Goal: Transaction & Acquisition: Purchase product/service

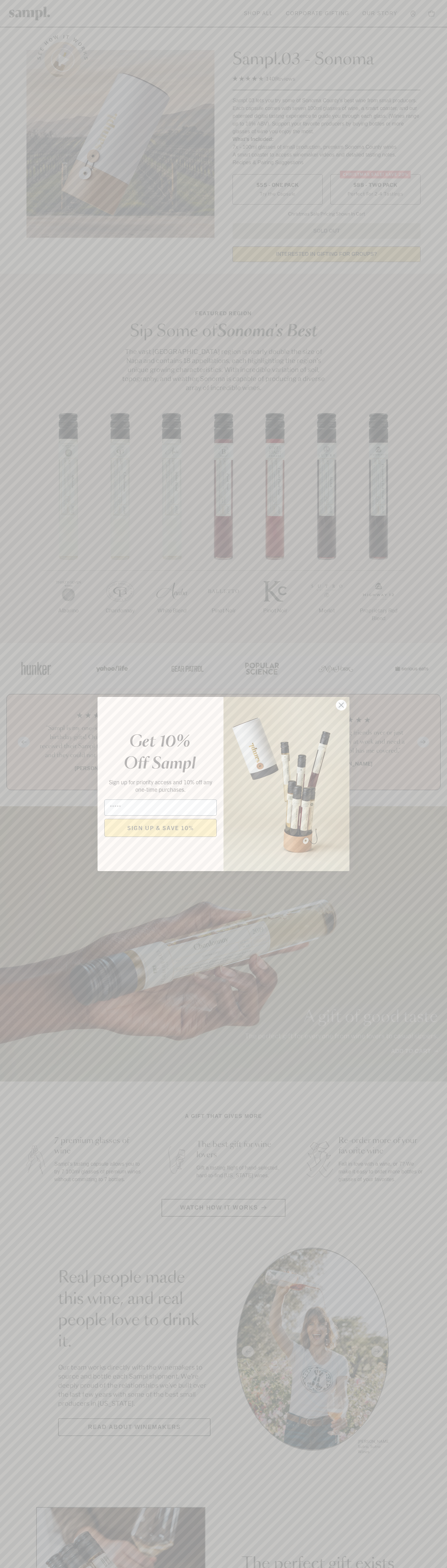
click at [341, 705] on icon "Close dialog" at bounding box center [341, 705] width 4 height 4
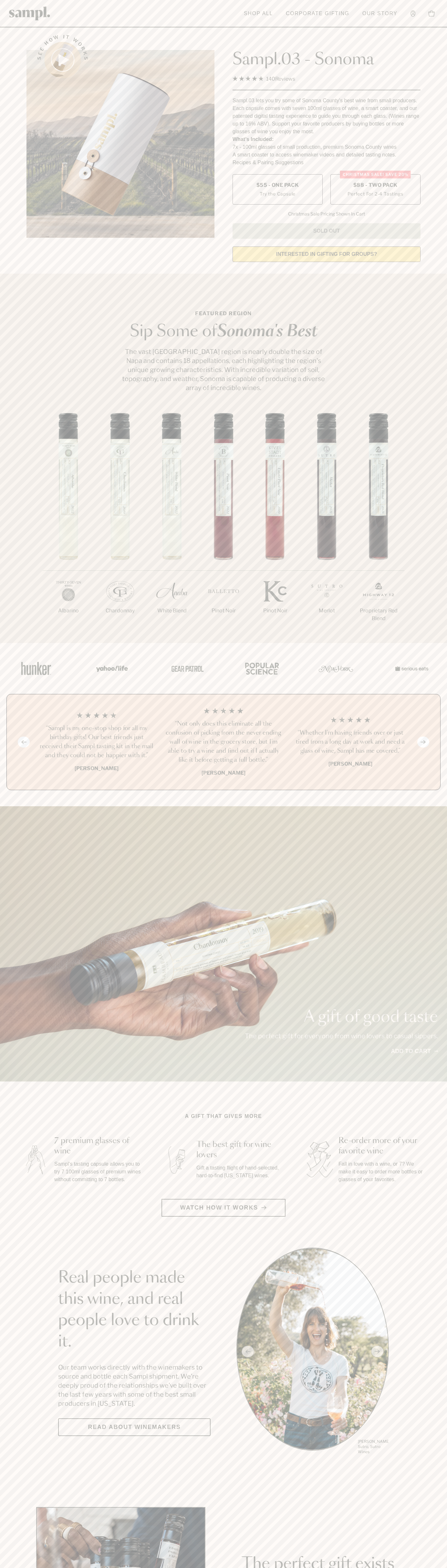
click at [375, 186] on span "$88 - Two Pack" at bounding box center [375, 185] width 44 height 7
click at [96, 743] on h3 "“Sampl is my one-stop shop for all my birthday gifts! Our best friends just rec…" at bounding box center [96, 741] width 116 height 36
click at [437, 32] on section "See how it works Sampl.03 - Sonoma 4.9 Rated 4.9 out of 5 stars 140 Reviews Cli…" at bounding box center [224, 146] width 447 height 241
click at [443, 951] on div "A gift of good taste The perfect gift for everyone from wine lovers to casual s…" at bounding box center [224, 944] width 447 height 275
click at [77, 1567] on html "Skip to main content Toggle navigation menu Shop All Corporate Gifting Our Stor…" at bounding box center [224, 1513] width 447 height 3026
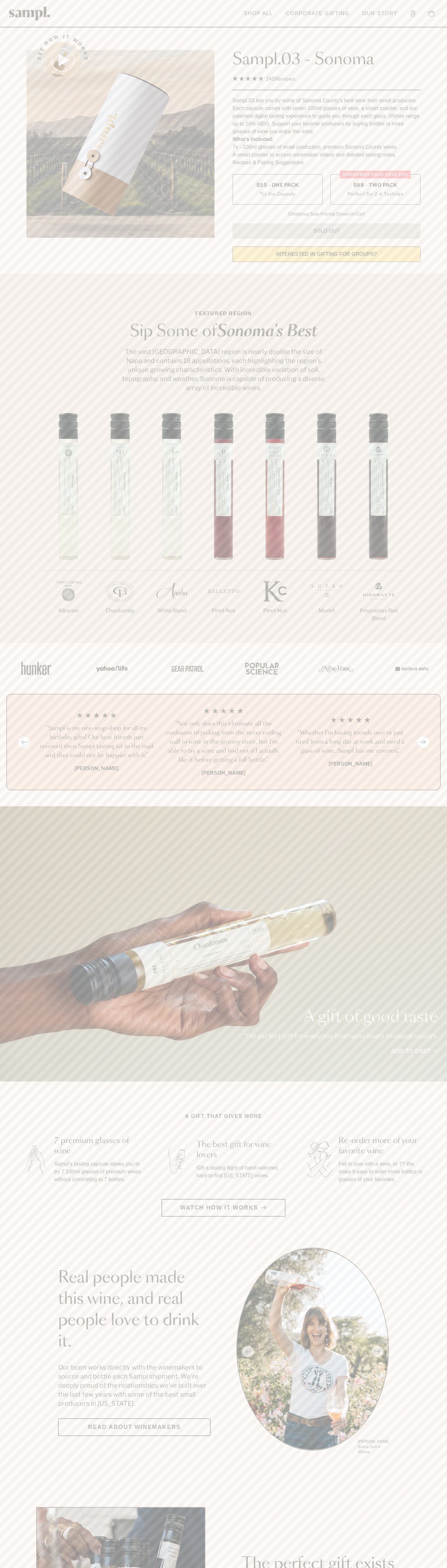
click at [2, 901] on div "A gift of good taste The perfect gift for everyone from wine lovers to casual s…" at bounding box center [224, 944] width 447 height 275
click at [375, 190] on label "Christmas SALE! Save 20% $88 - Two Pack Perfect For 2-4 Tastings" at bounding box center [375, 189] width 90 height 30
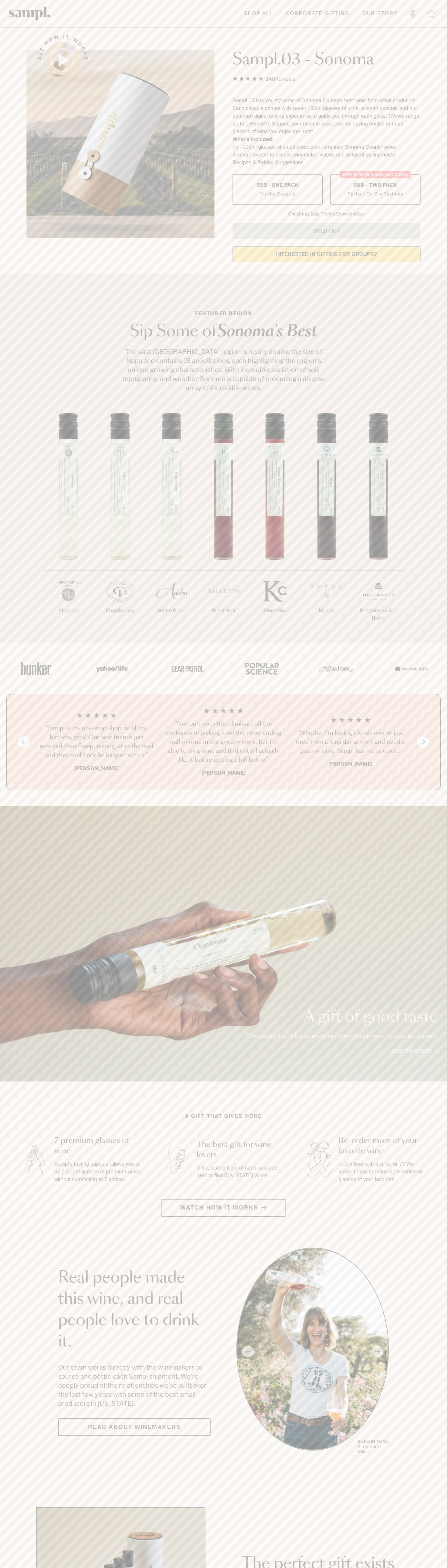
click at [96, 743] on h3 "“Sampl is my one-stop shop for all my birthday gifts! Our best friends just rec…" at bounding box center [96, 741] width 116 height 36
